Goal: Task Accomplishment & Management: Manage account settings

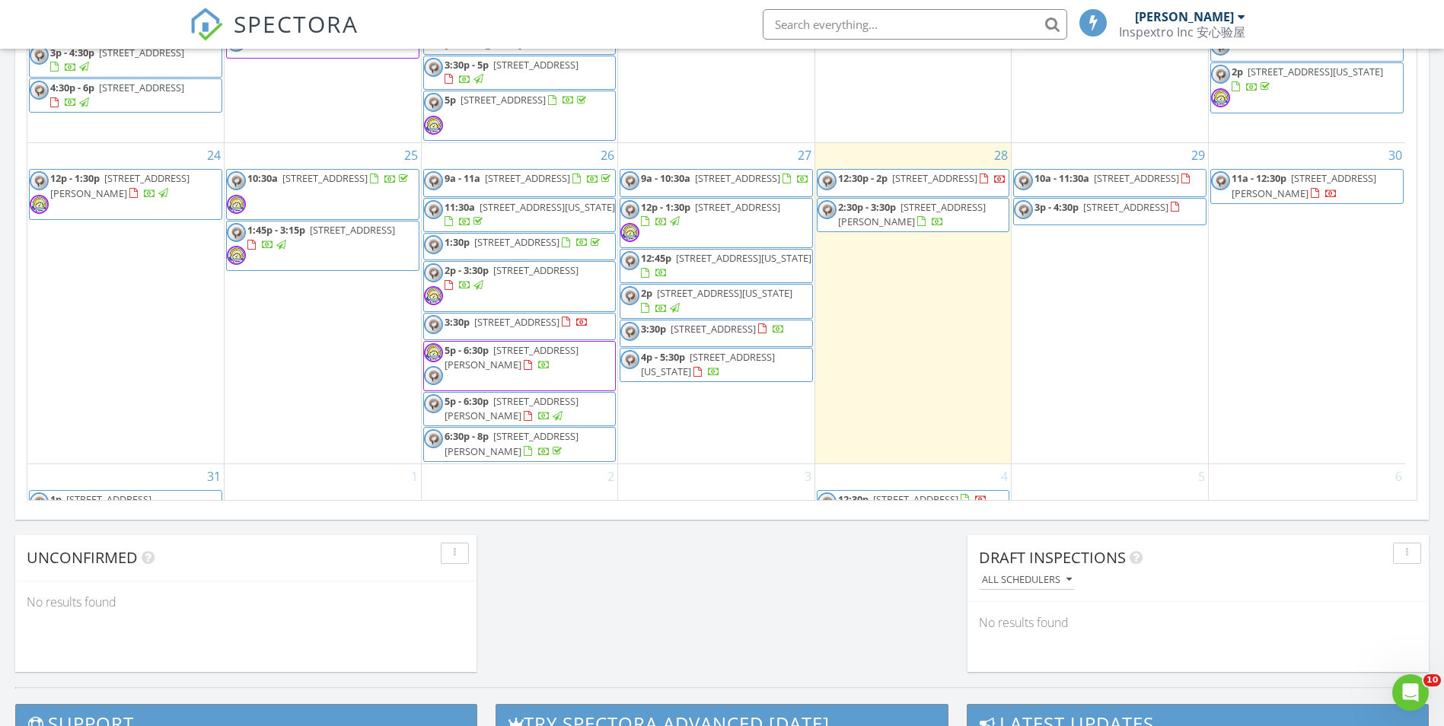
scroll to position [751, 0]
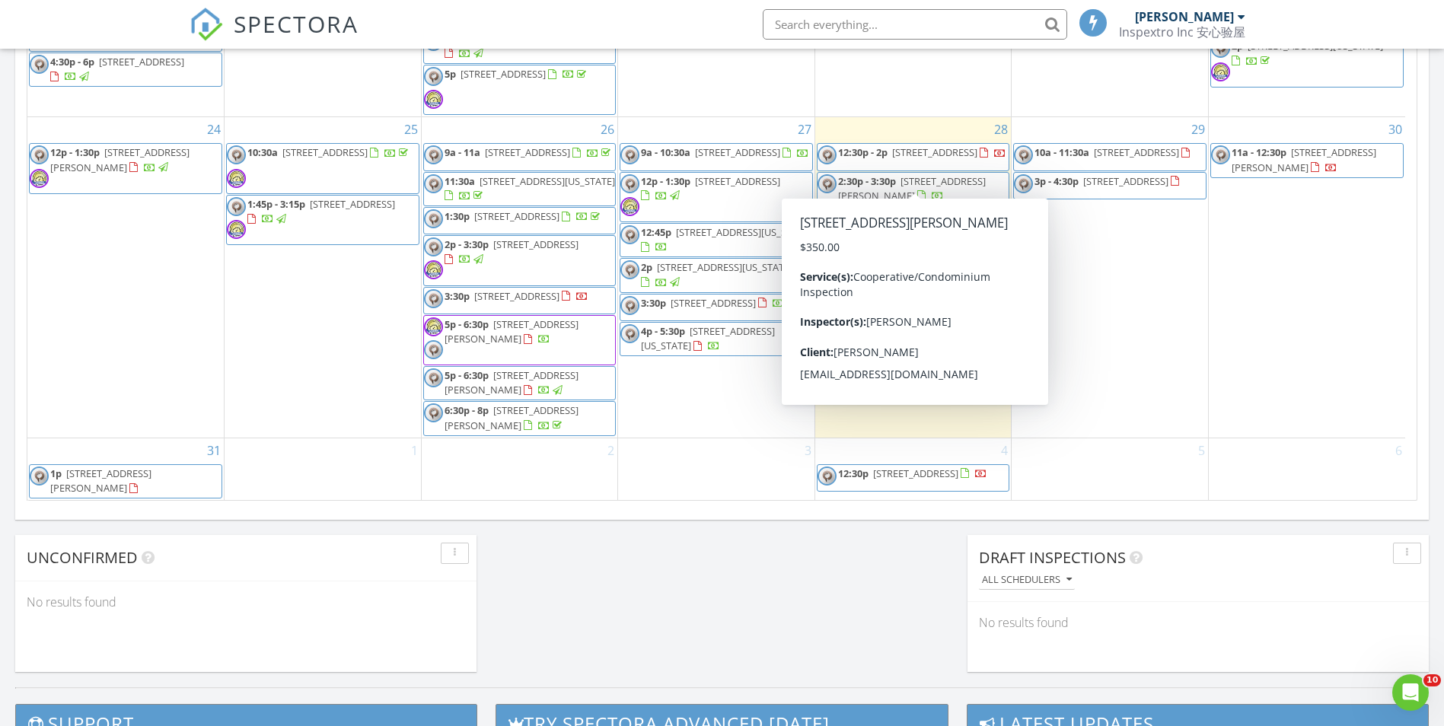
click at [969, 174] on span "143-50 Hoover Ave 302, Briarwood 11435" at bounding box center [912, 188] width 148 height 28
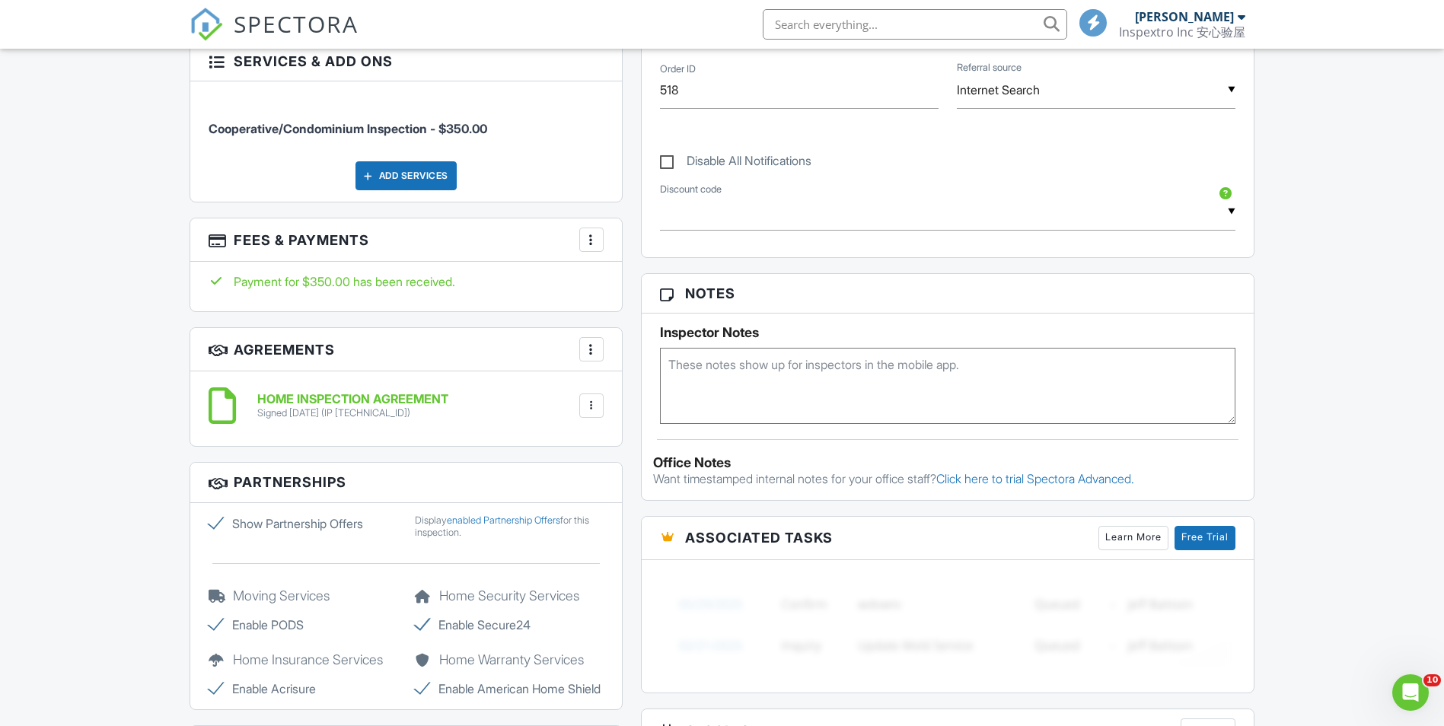
click at [598, 245] on div at bounding box center [591, 239] width 15 height 15
click at [651, 353] on li "View Invoice" at bounding box center [667, 362] width 159 height 38
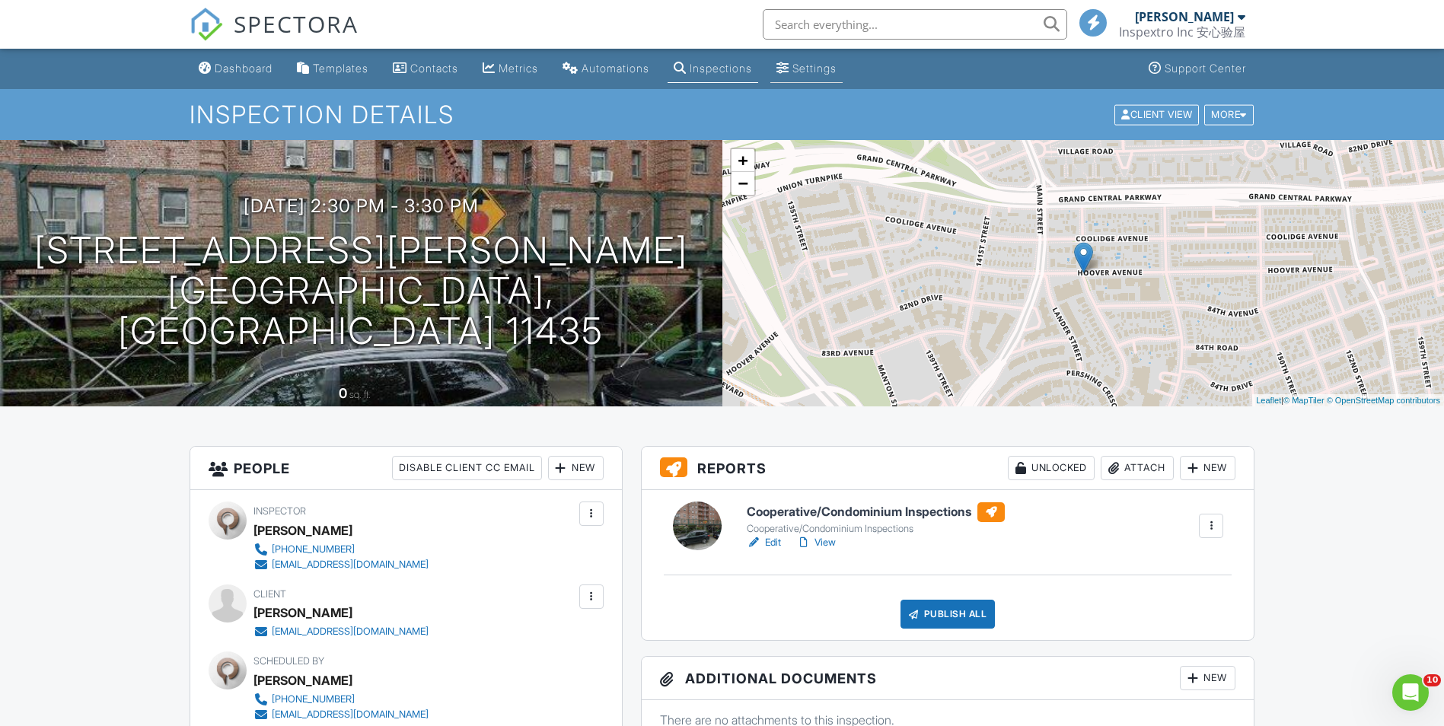
click at [837, 65] on div "Settings" at bounding box center [814, 68] width 44 height 13
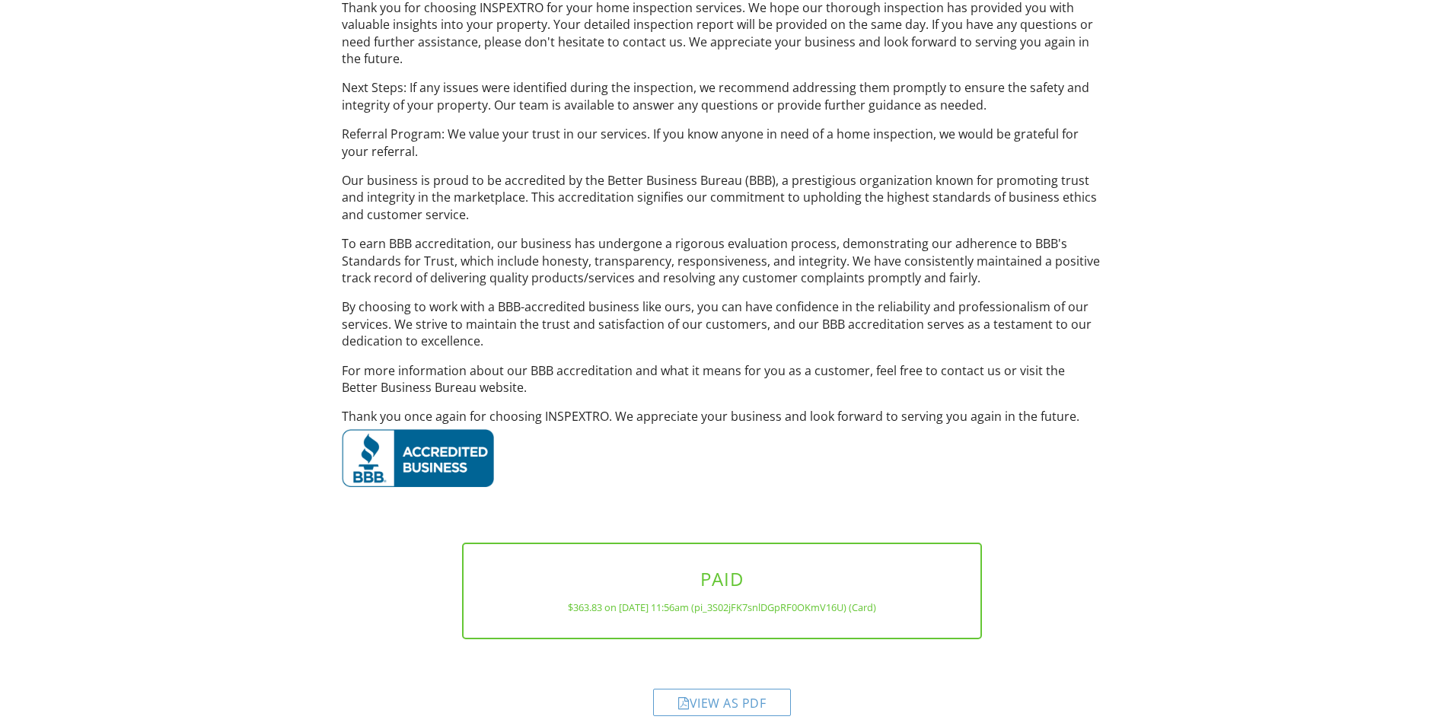
scroll to position [605, 0]
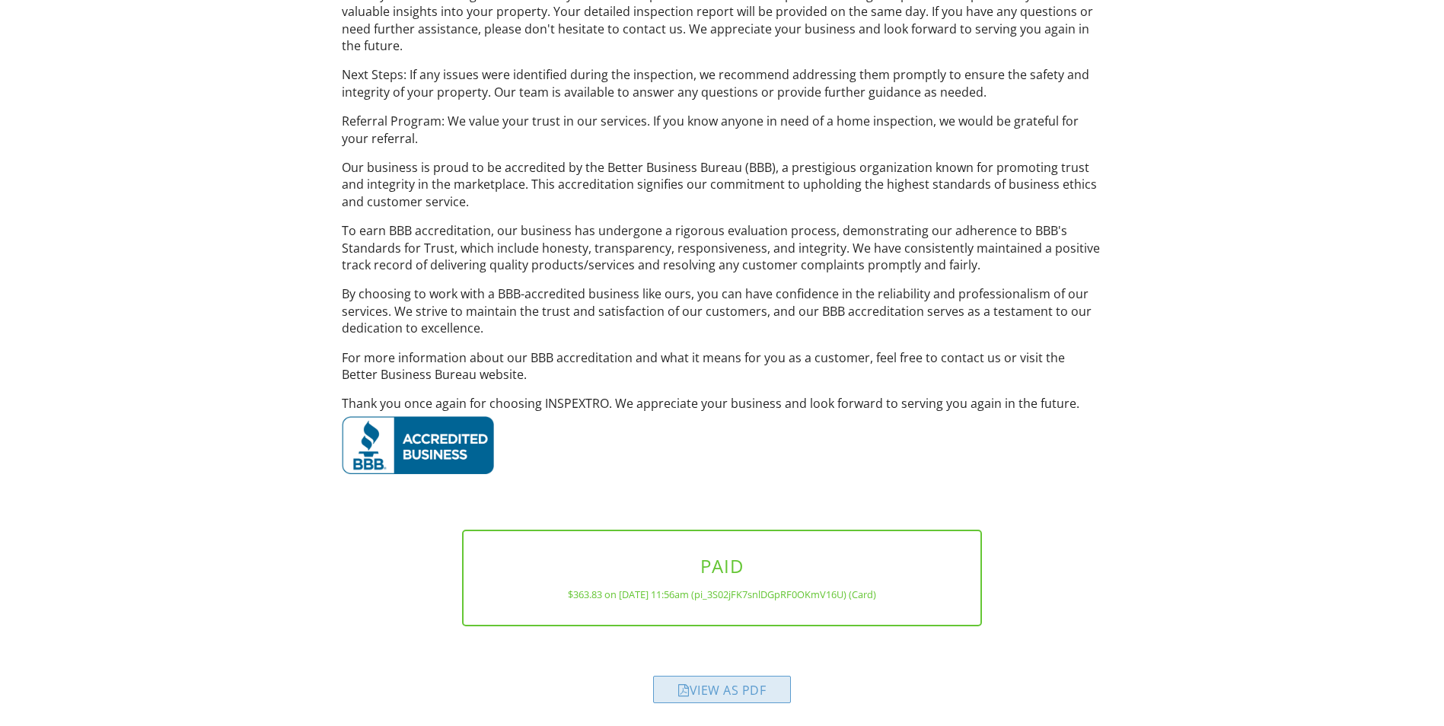
click at [713, 691] on div "View as PDF" at bounding box center [722, 689] width 138 height 27
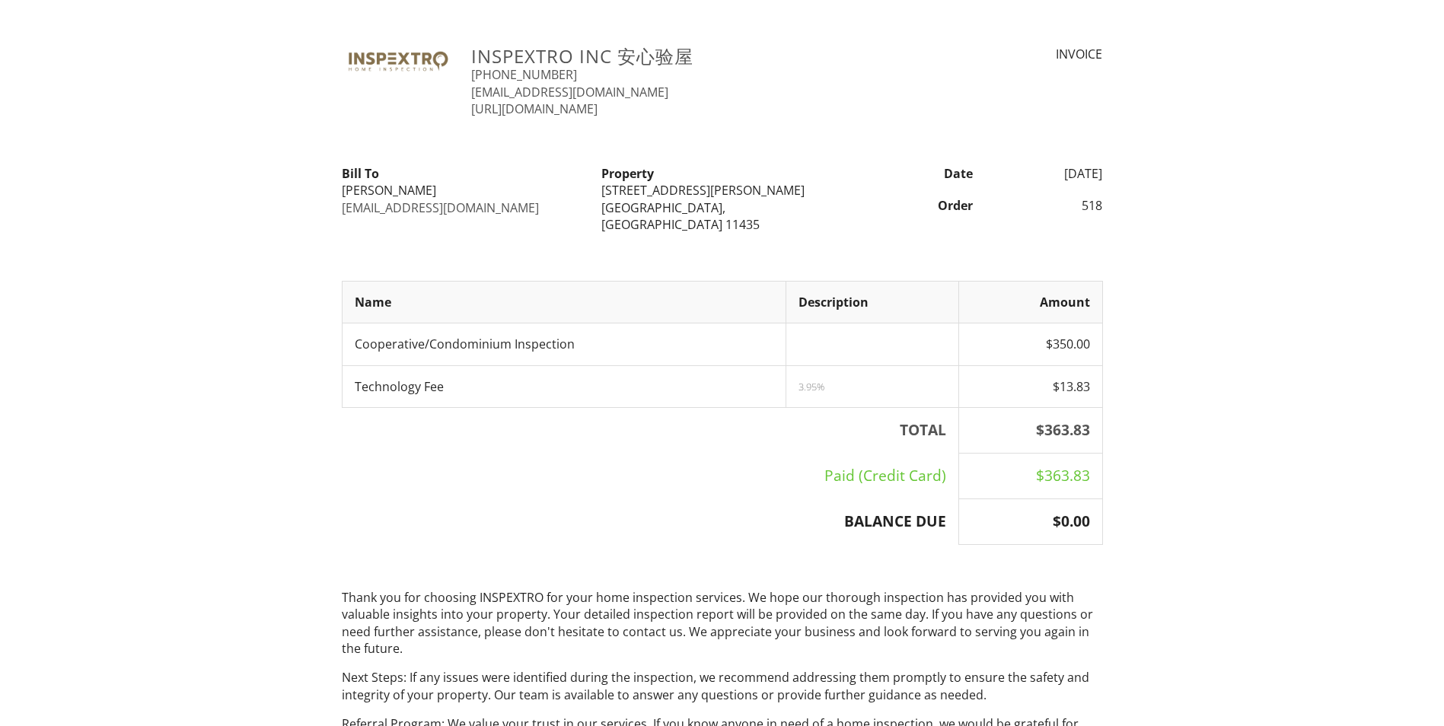
scroll to position [0, 0]
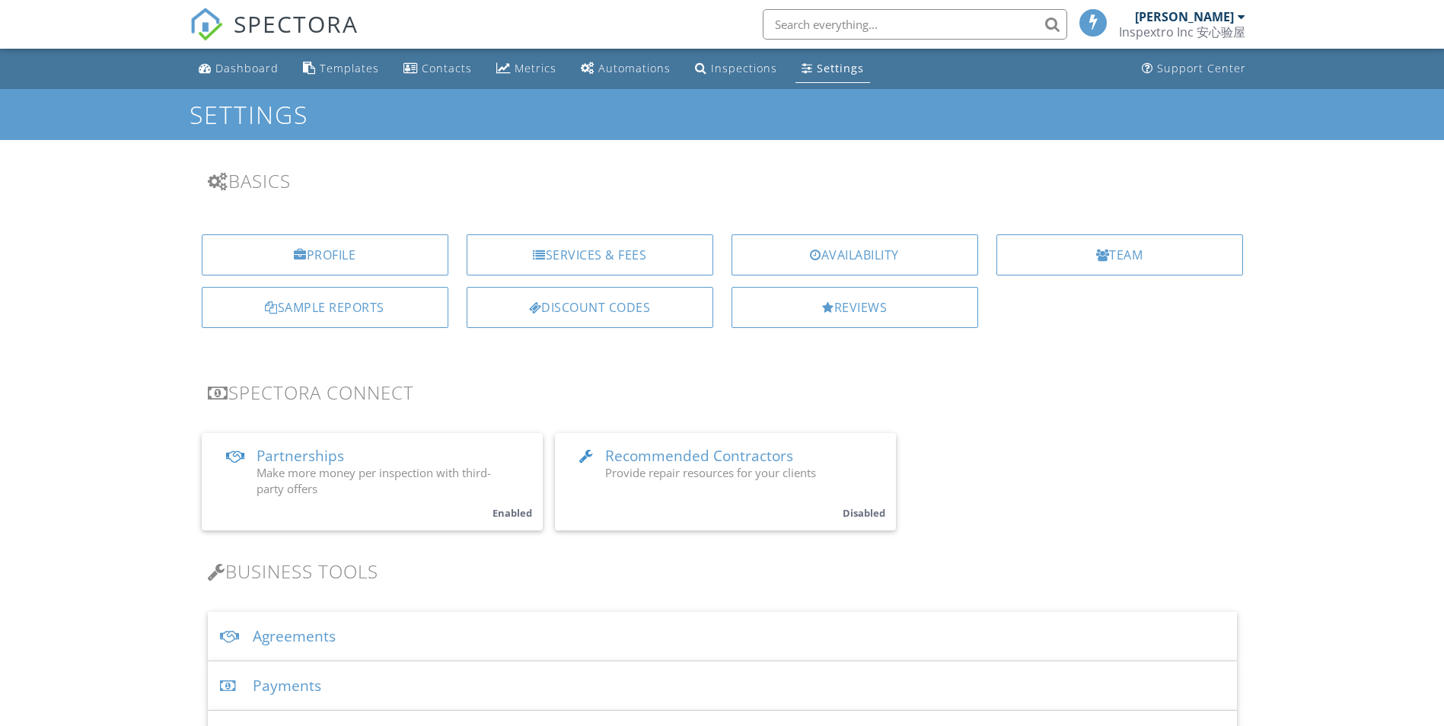
click at [356, 247] on div "Profile" at bounding box center [325, 254] width 247 height 41
